Goal: Task Accomplishment & Management: Complete application form

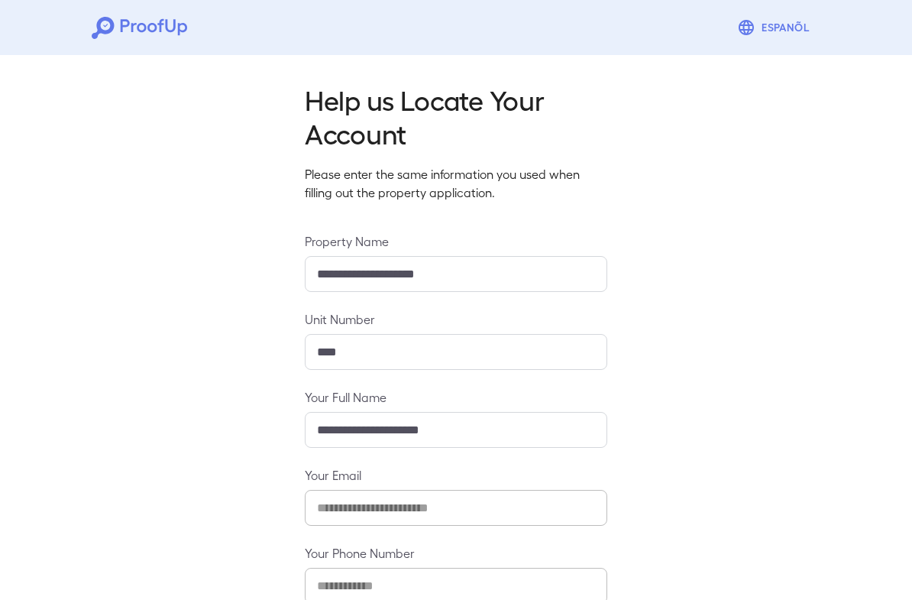
scroll to position [87, 0]
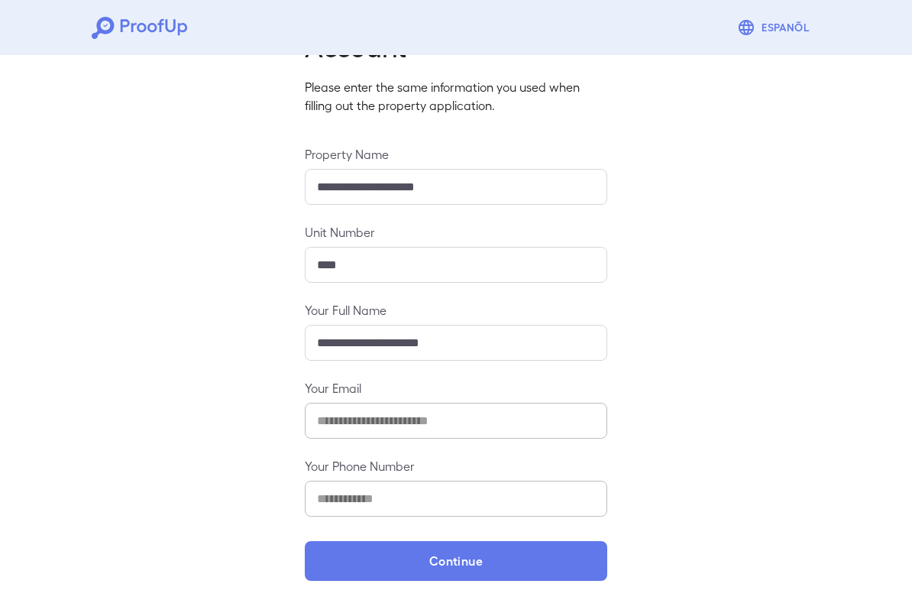
click at [593, 557] on button "Continue" at bounding box center [456, 561] width 302 height 40
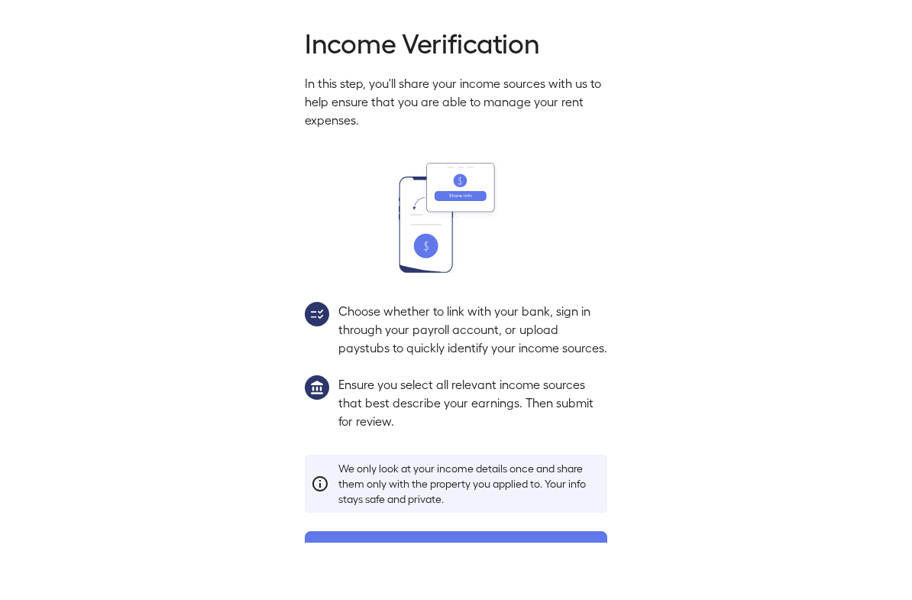
scroll to position [70, 0]
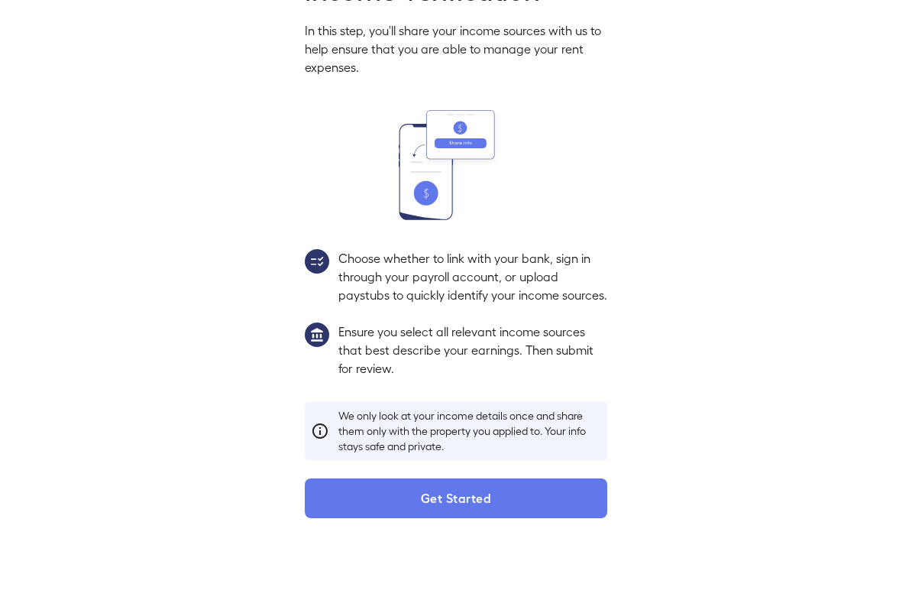
click at [402, 535] on button "Get Started" at bounding box center [456, 555] width 302 height 40
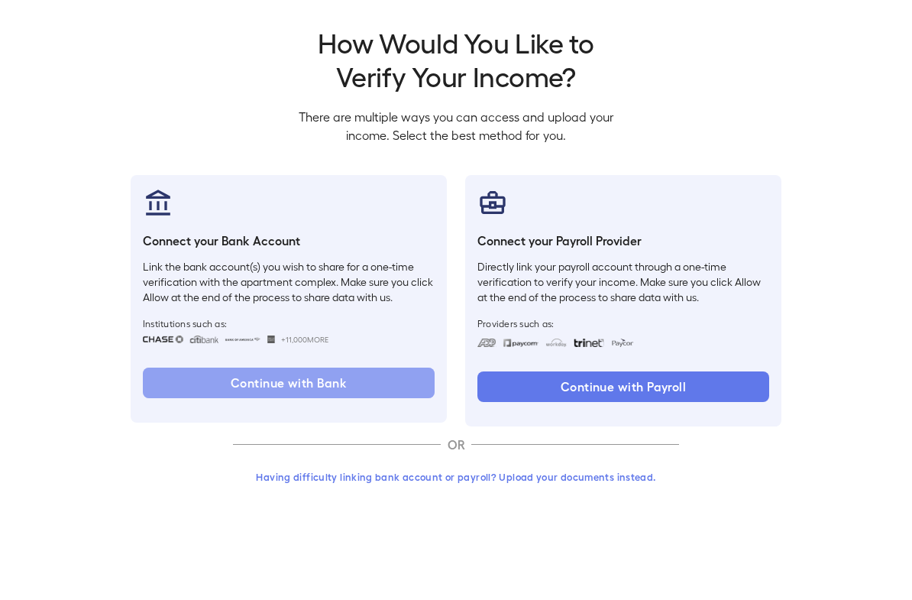
click at [399, 425] on button "Continue with Bank" at bounding box center [289, 440] width 292 height 31
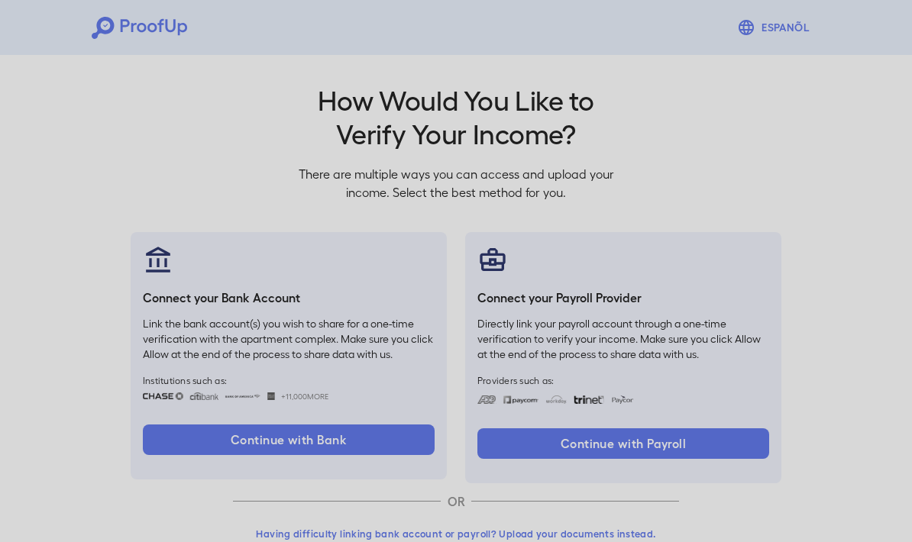
scroll to position [39, 0]
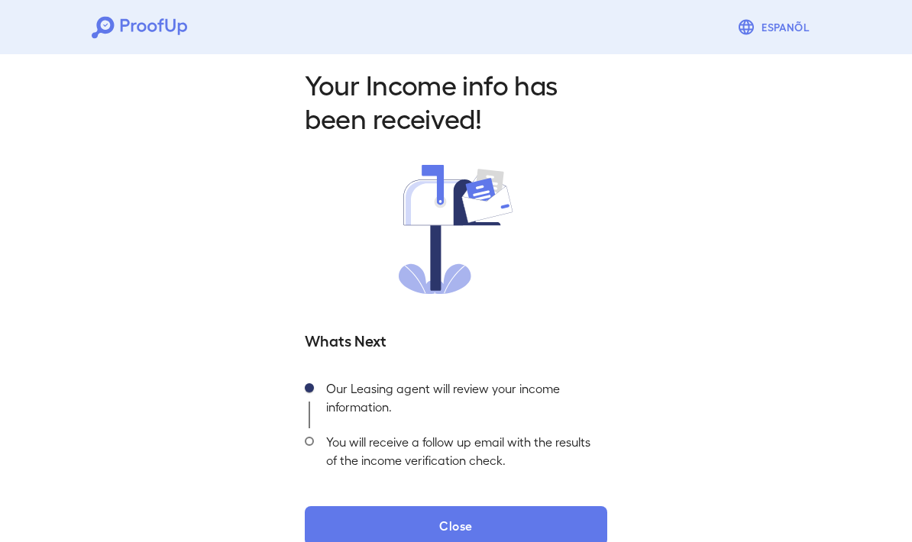
scroll to position [41, 0]
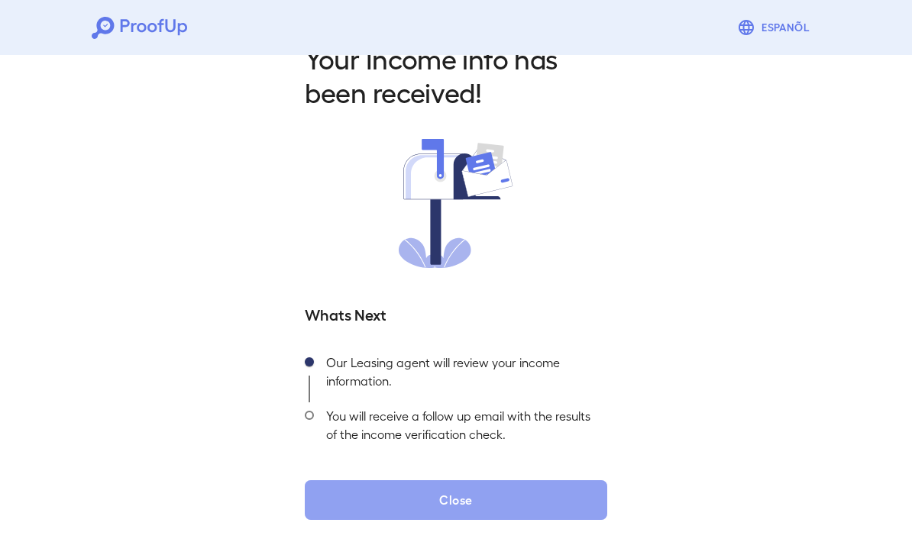
click at [498, 494] on button "Close" at bounding box center [456, 500] width 302 height 40
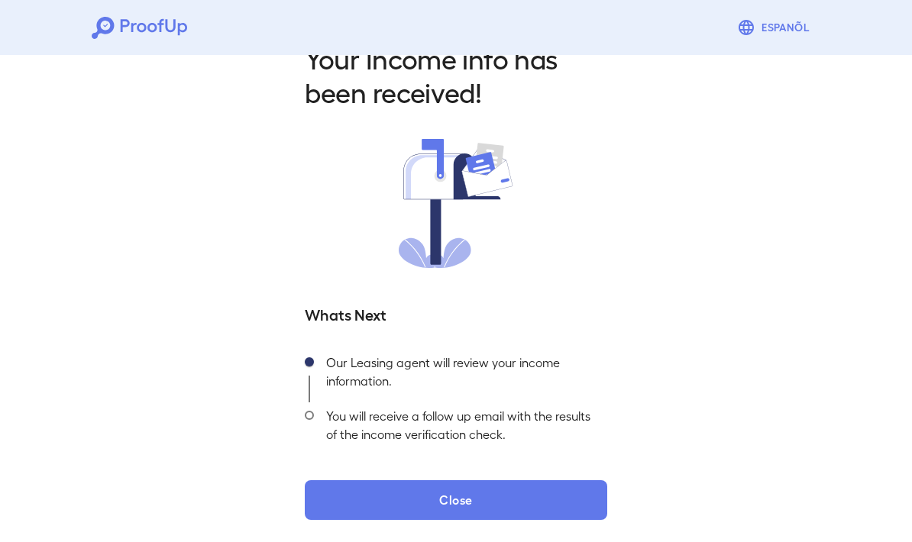
click at [462, 499] on button "Close" at bounding box center [456, 500] width 302 height 40
click at [460, 500] on button "Close" at bounding box center [456, 500] width 302 height 40
click at [459, 500] on button "Close" at bounding box center [456, 500] width 302 height 40
click at [451, 499] on button "Close" at bounding box center [456, 500] width 302 height 40
